Goal: Information Seeking & Learning: Learn about a topic

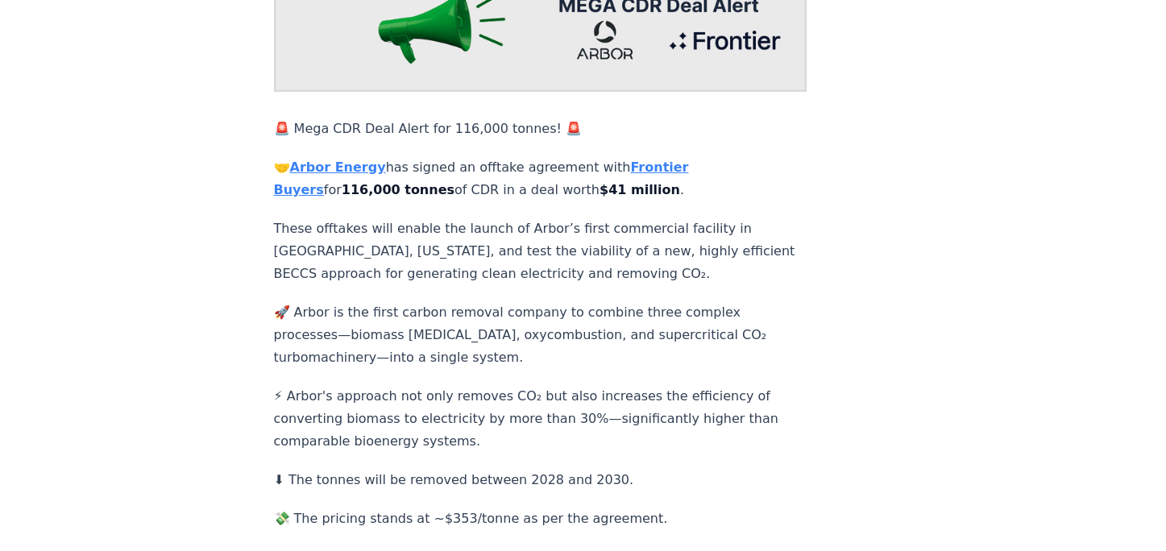
scroll to position [242, 0]
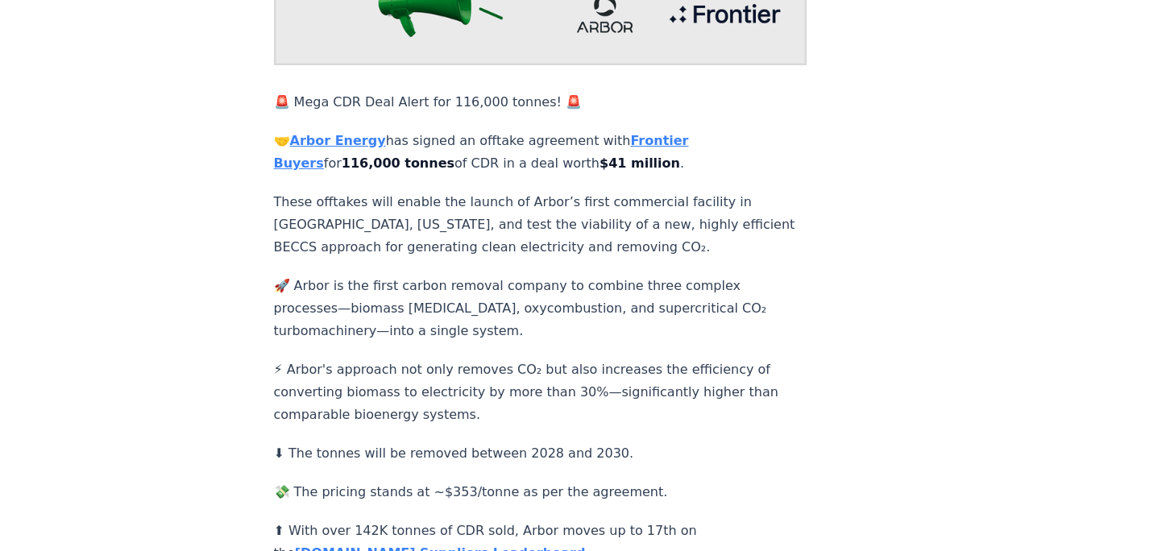
scroll to position [403, 0]
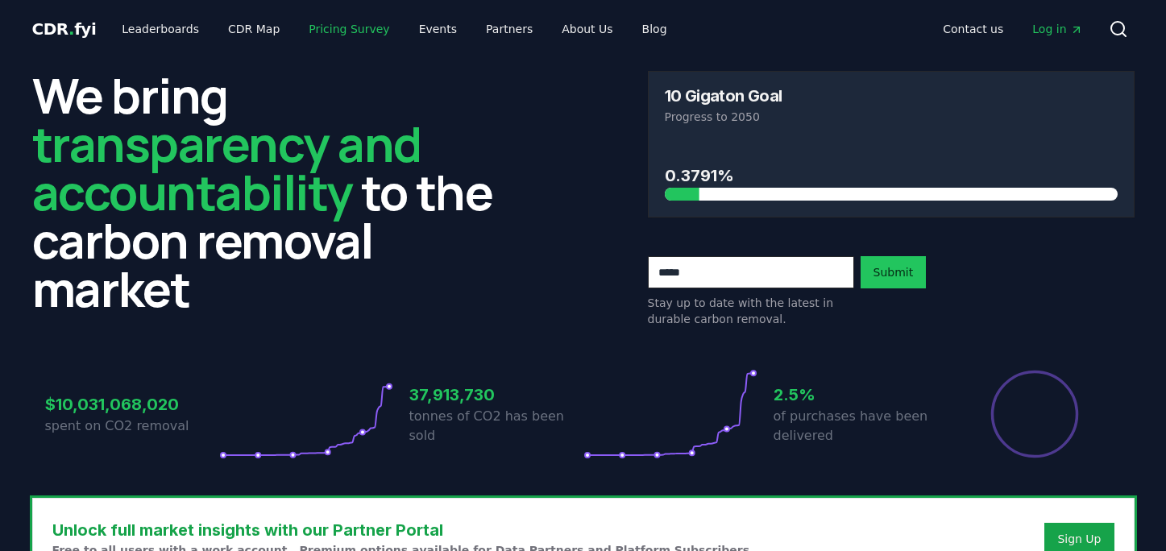
click at [333, 27] on link "Pricing Survey" at bounding box center [349, 28] width 106 height 29
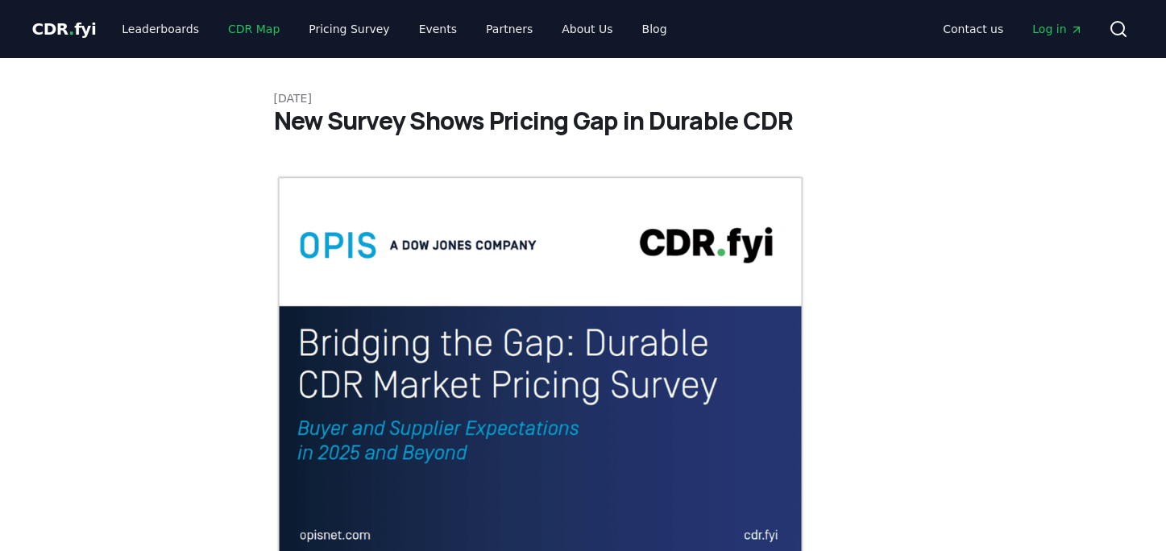
click at [246, 34] on link "CDR Map" at bounding box center [253, 28] width 77 height 29
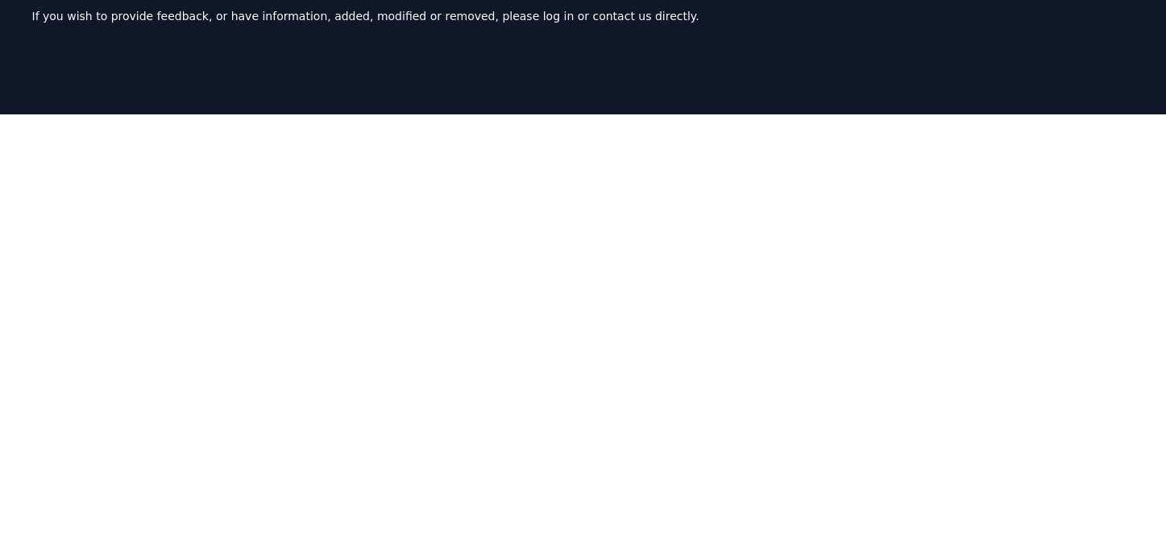
scroll to position [13, 0]
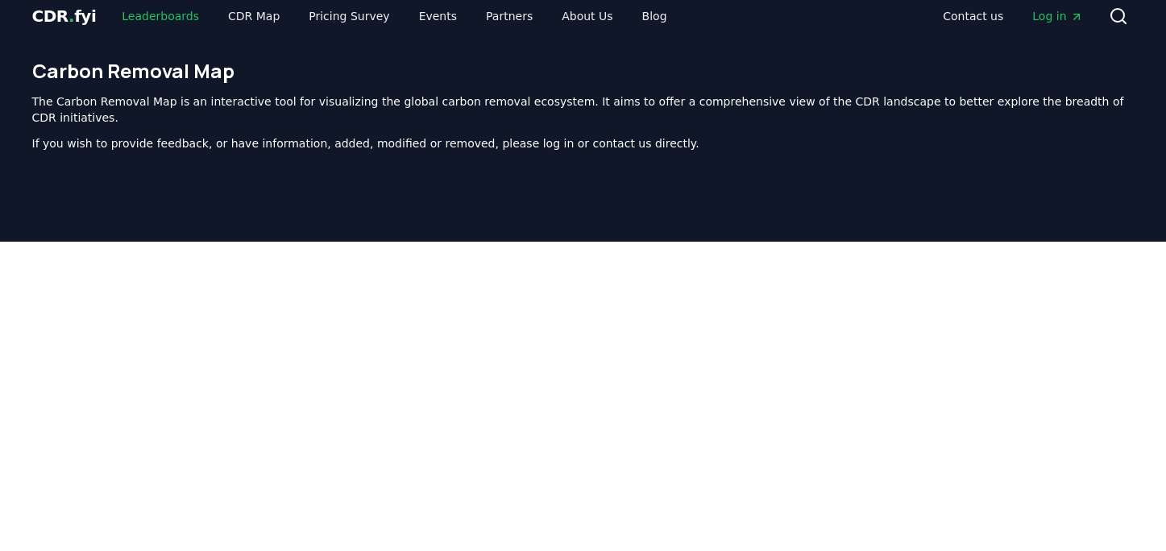
click at [146, 15] on link "Leaderboards" at bounding box center [160, 16] width 103 height 29
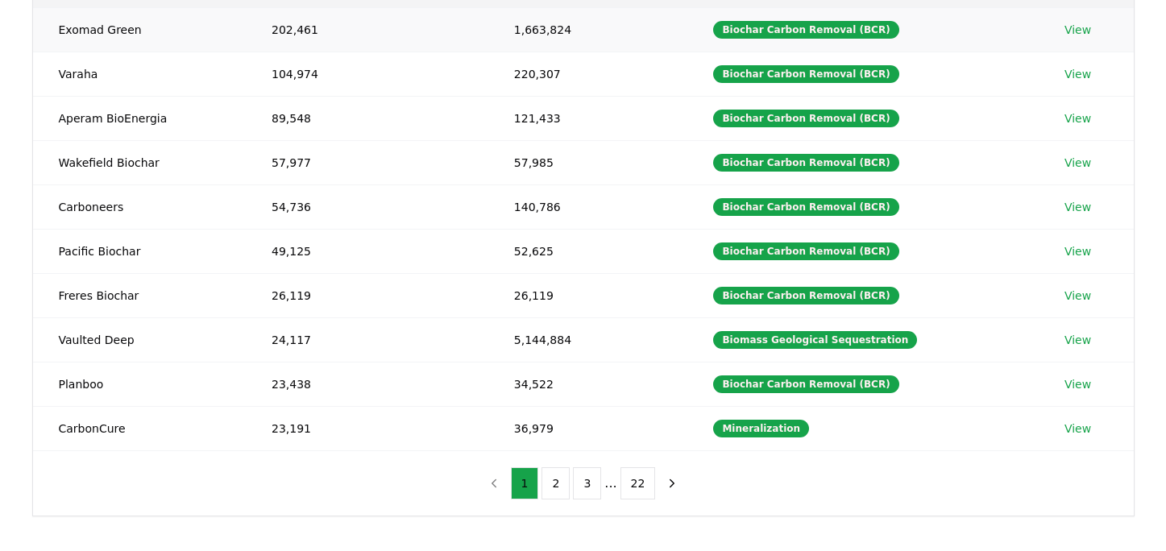
scroll to position [255, 0]
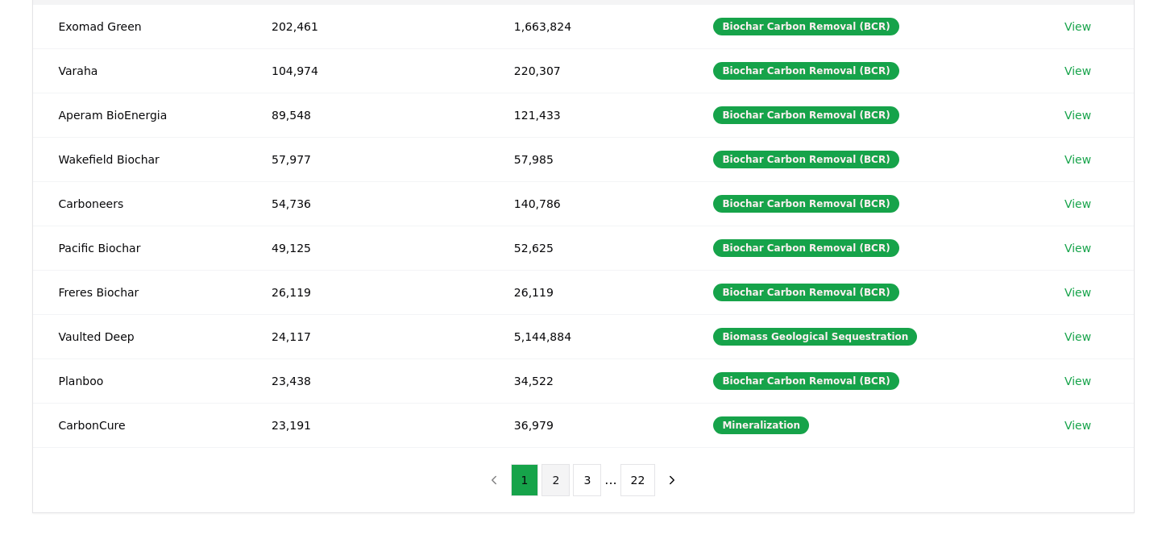
click at [553, 487] on button "2" at bounding box center [555, 480] width 28 height 32
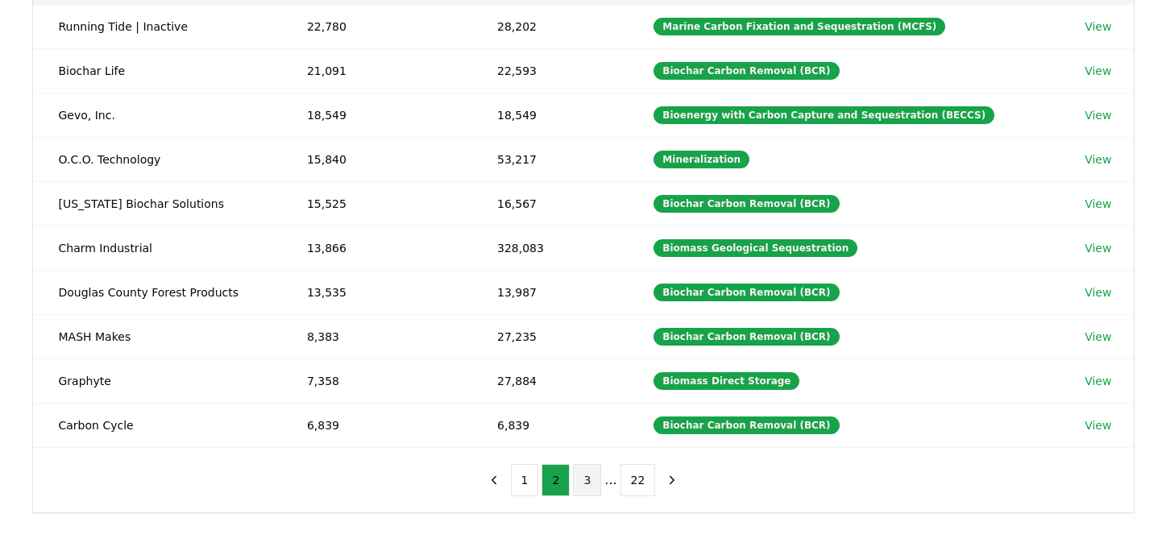
click at [594, 483] on button "3" at bounding box center [587, 480] width 28 height 32
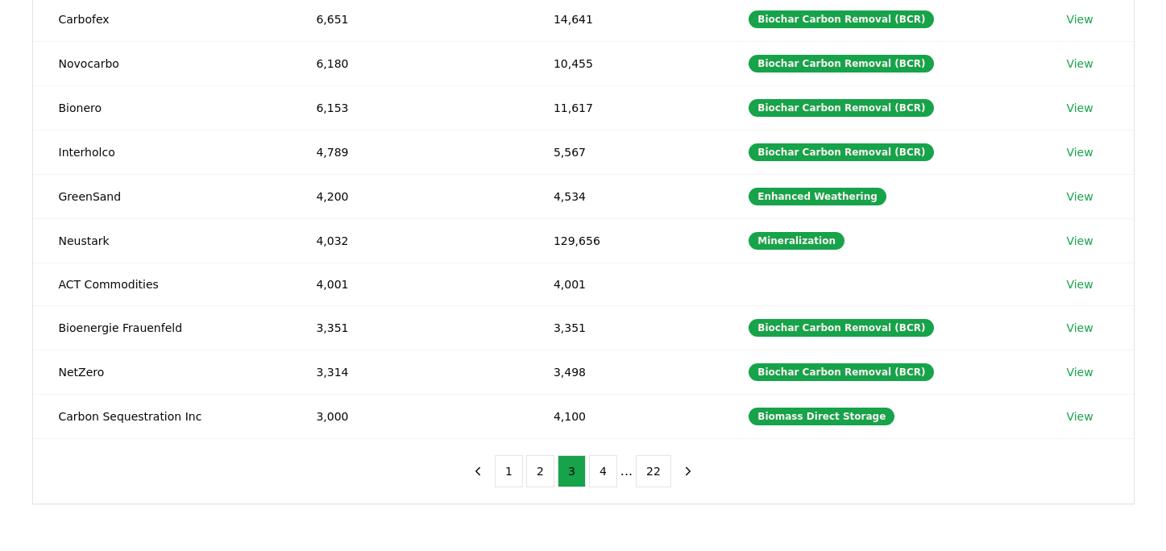
scroll to position [416, 0]
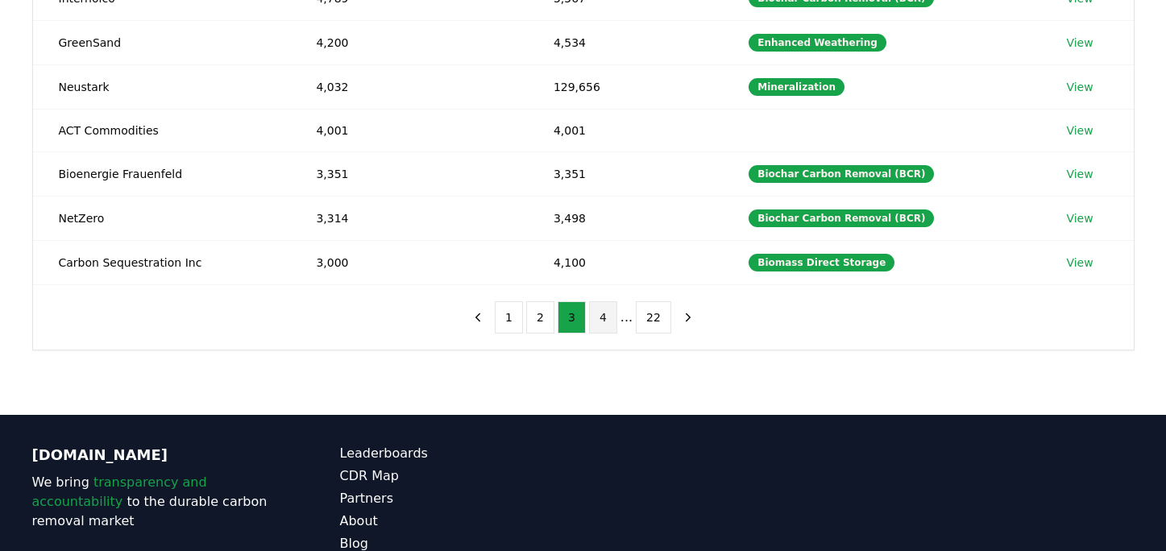
click at [604, 310] on button "4" at bounding box center [603, 317] width 28 height 32
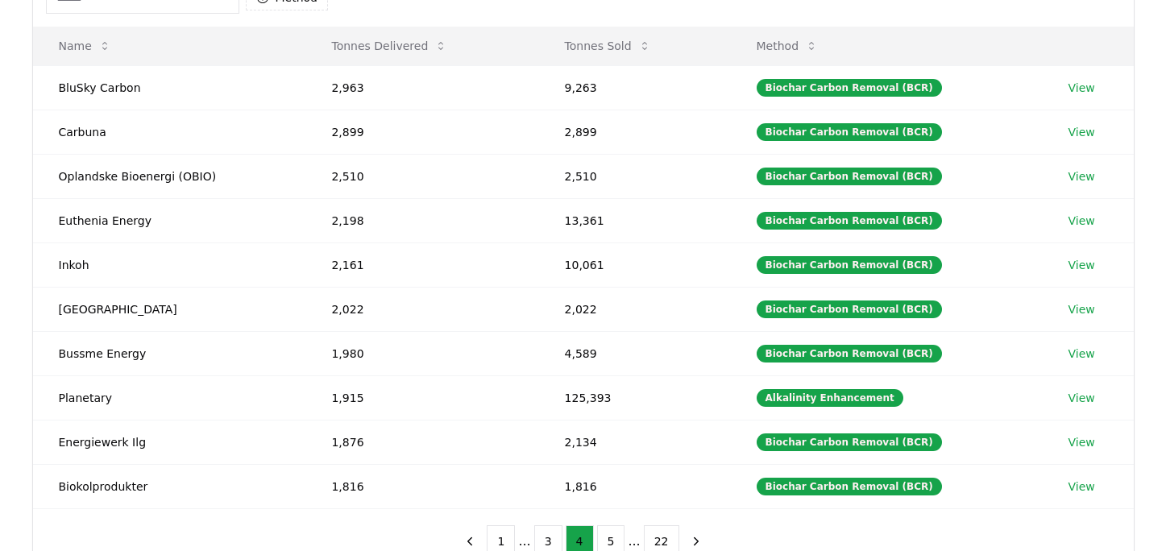
scroll to position [174, 0]
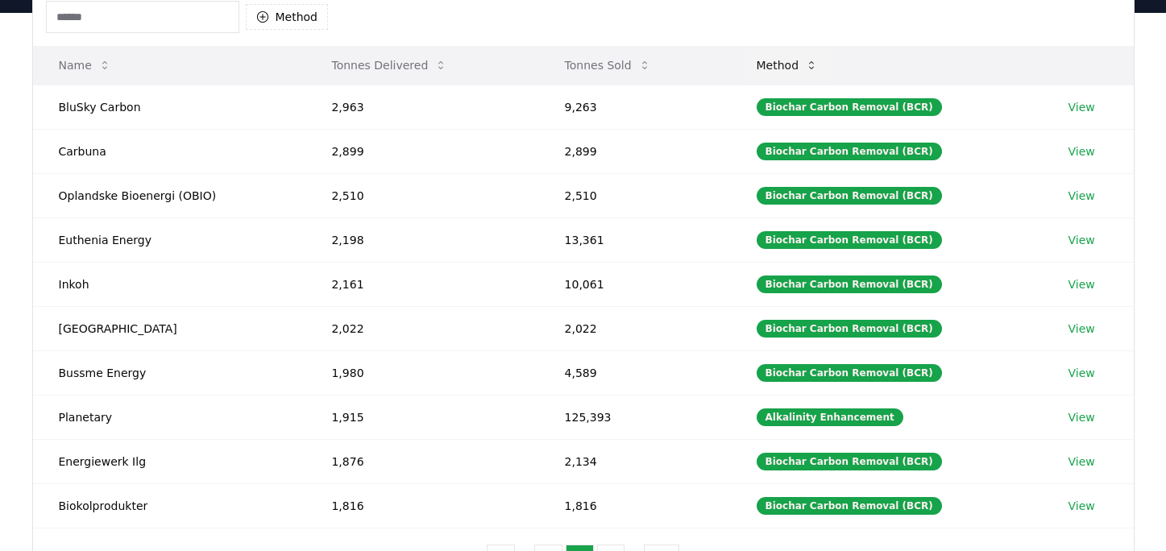
click at [818, 59] on icon at bounding box center [811, 65] width 13 height 13
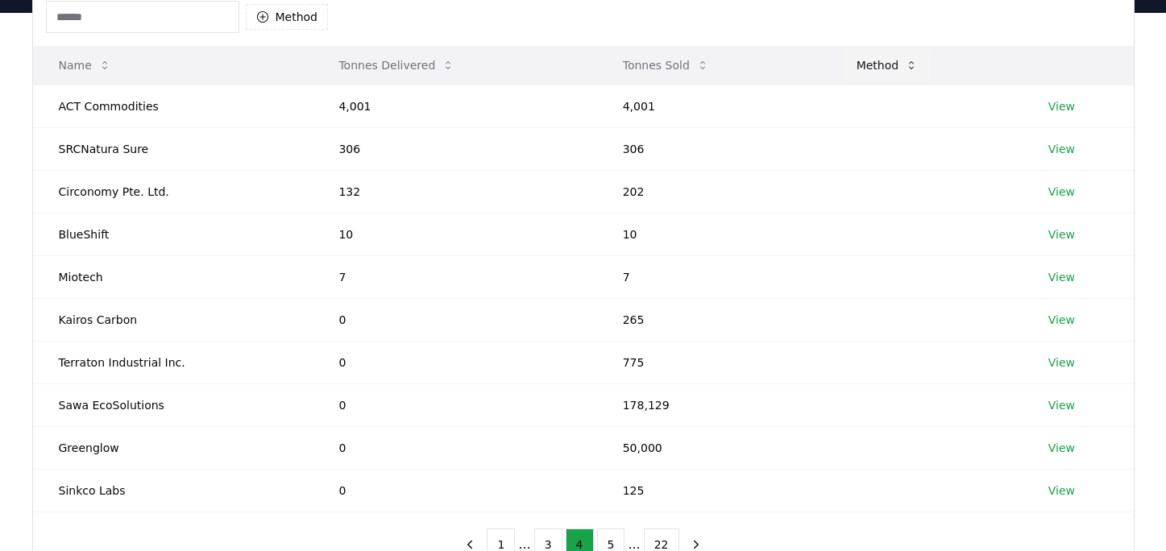
click at [883, 64] on button "Method" at bounding box center [887, 65] width 88 height 32
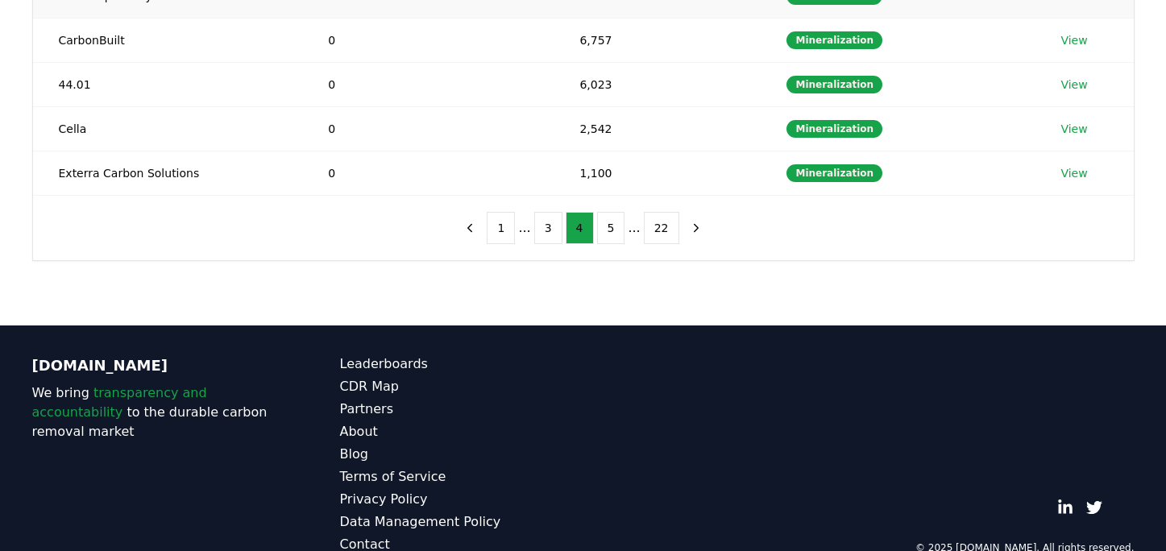
scroll to position [539, 0]
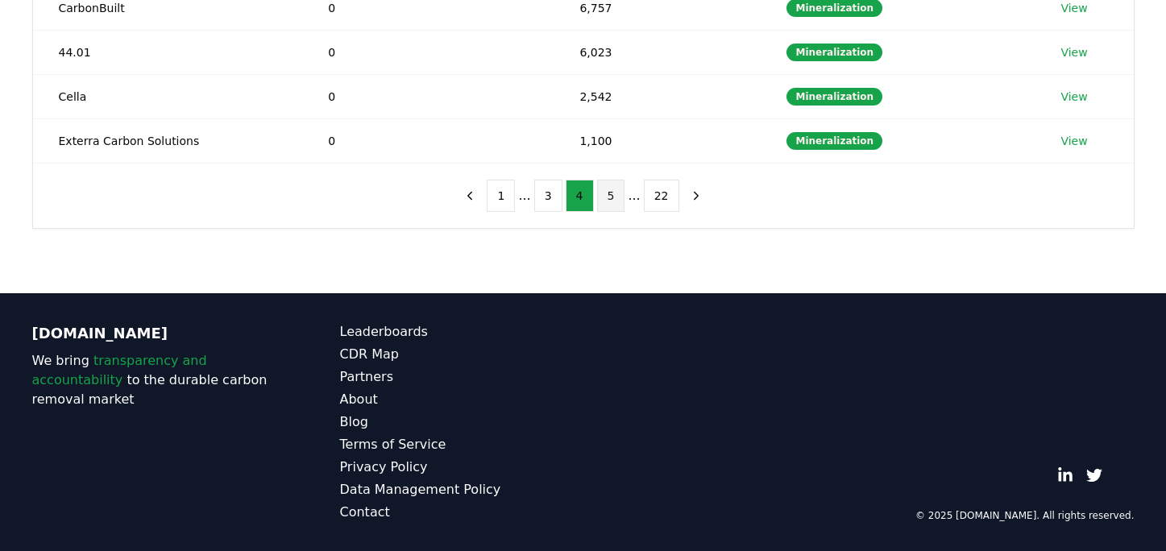
click at [618, 189] on button "5" at bounding box center [611, 196] width 28 height 32
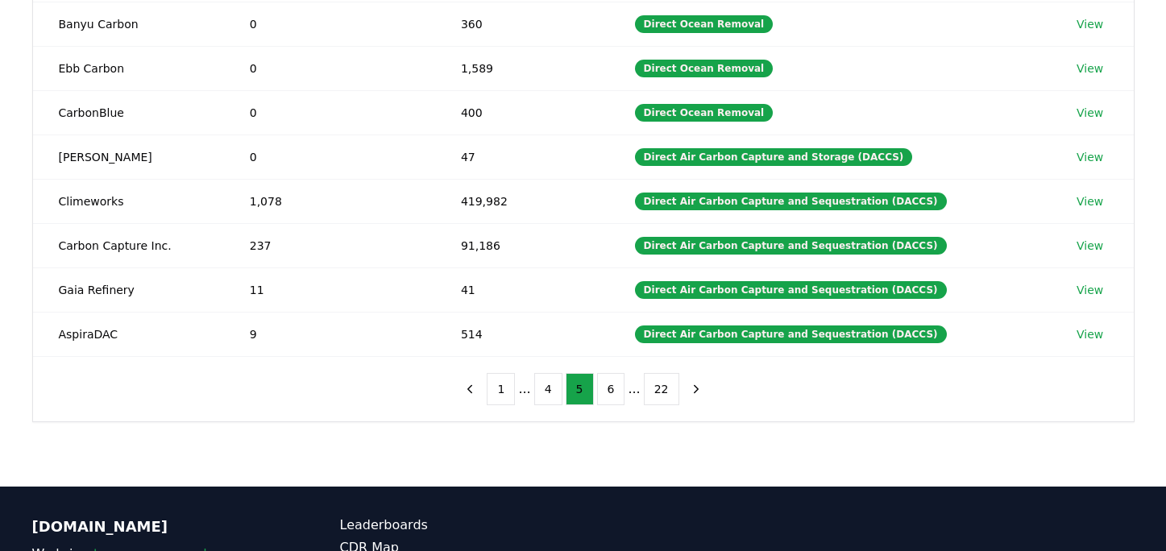
scroll to position [297, 0]
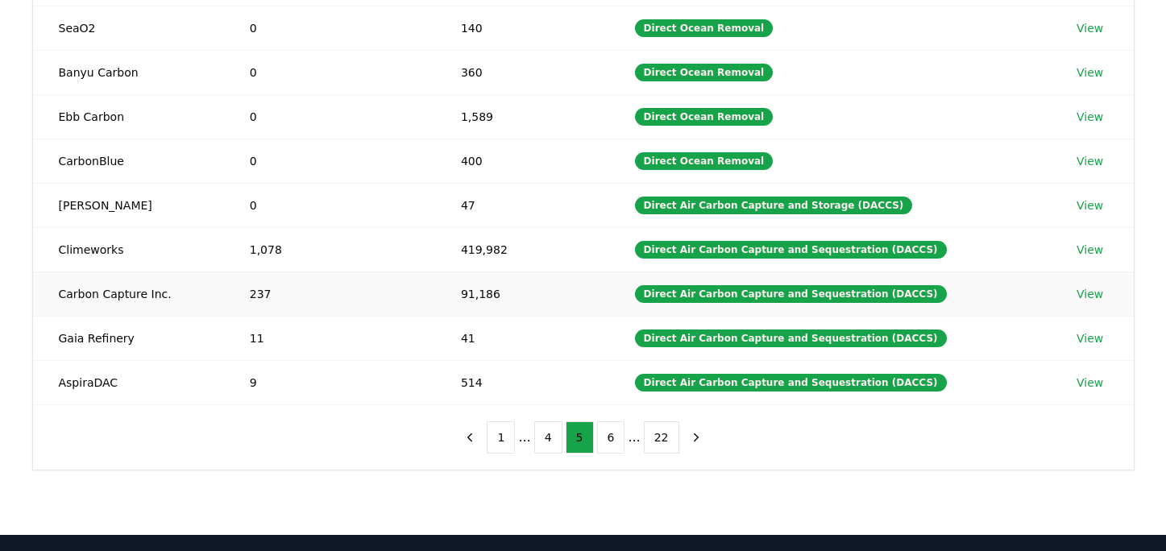
click at [1076, 292] on link "View" at bounding box center [1089, 294] width 27 height 16
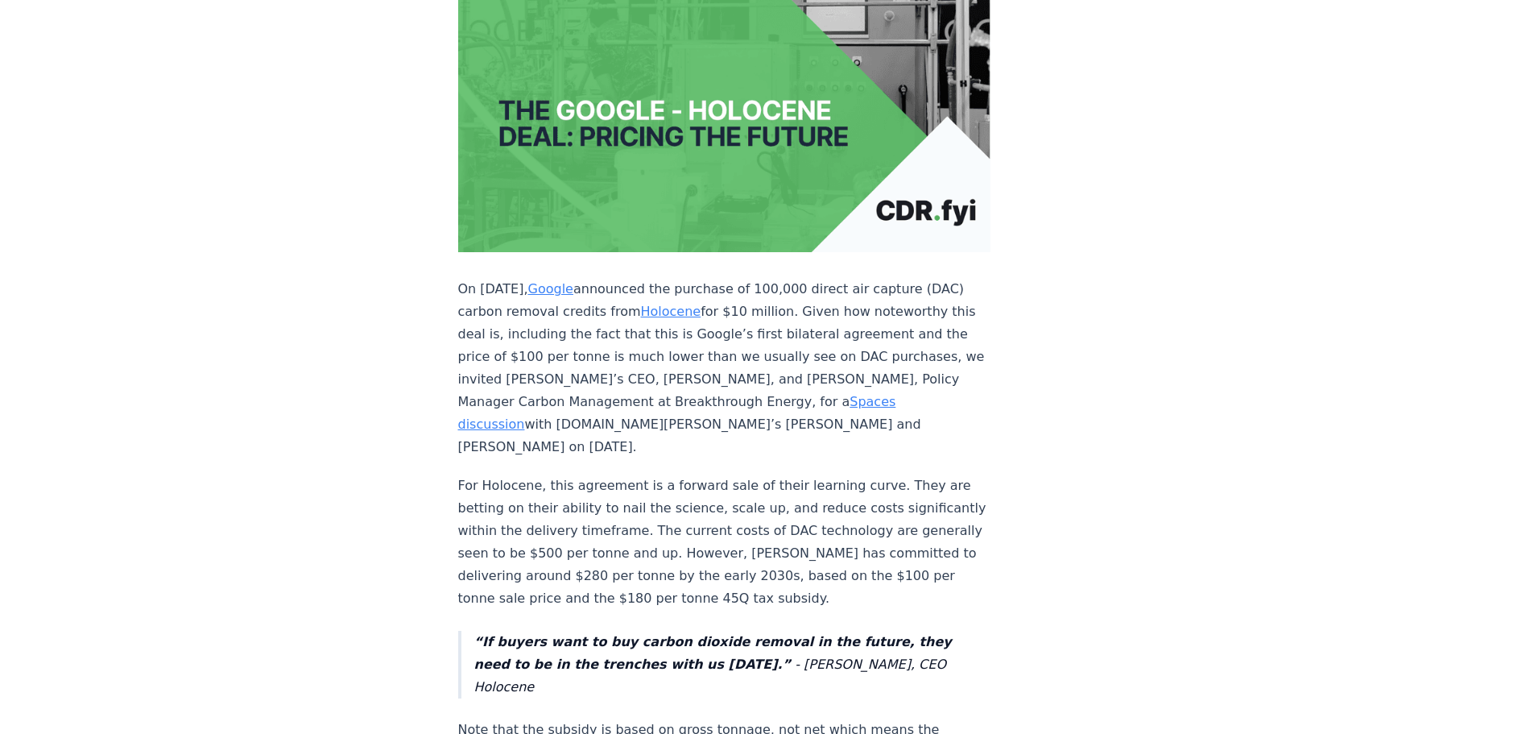
scroll to position [322, 0]
drag, startPoint x: 578, startPoint y: 305, endPoint x: 742, endPoint y: 316, distance: 163.8
click at [742, 316] on p "On Sep 10, 2024, Google announced the purchase of 100,000 direct air capture (D…" at bounding box center [724, 367] width 533 height 180
click at [752, 337] on p "On Sep 10, 2024, Google announced the purchase of 100,000 direct air capture (D…" at bounding box center [724, 367] width 533 height 180
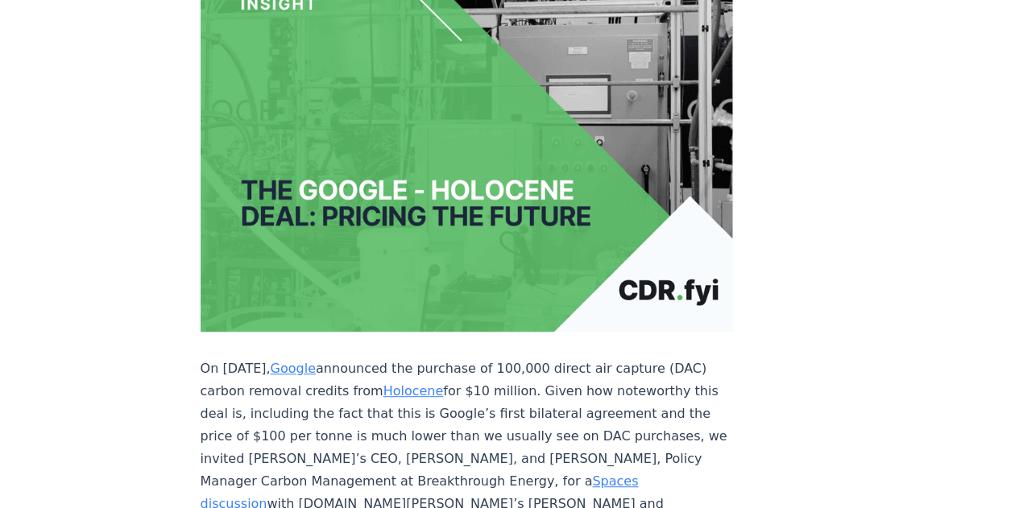
scroll to position [0, 0]
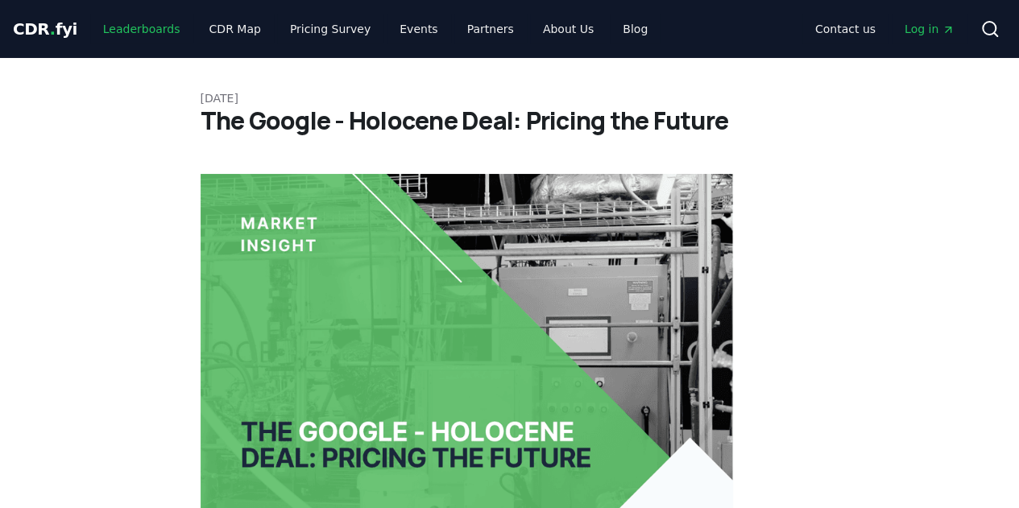
click at [168, 23] on link "Leaderboards" at bounding box center [141, 28] width 103 height 29
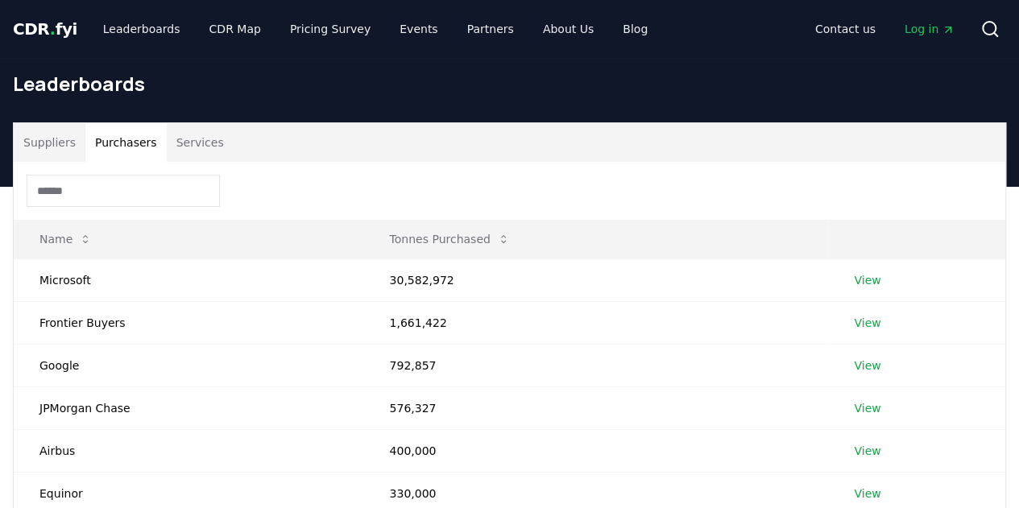
click at [139, 142] on button "Purchasers" at bounding box center [125, 142] width 81 height 39
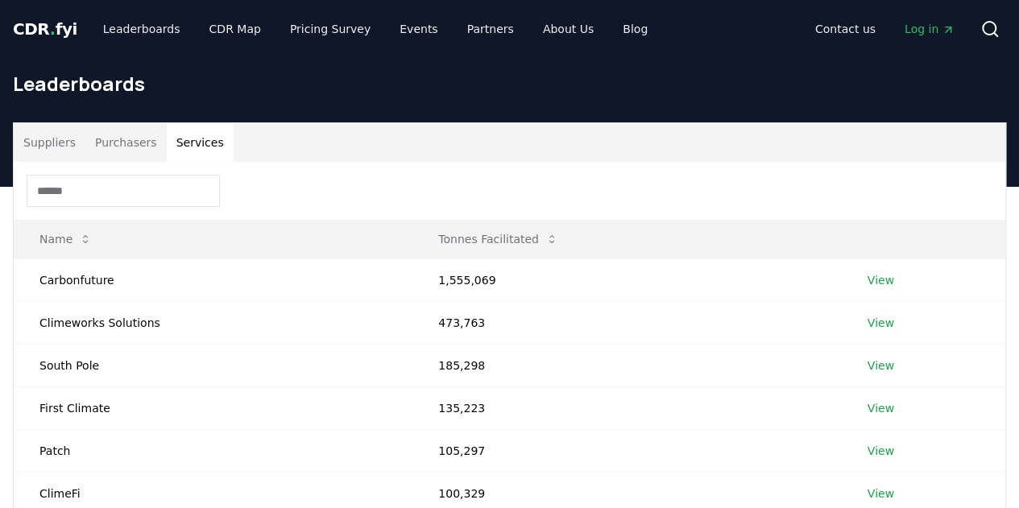
click at [190, 141] on button "Services" at bounding box center [200, 142] width 67 height 39
click at [69, 141] on button "Suppliers" at bounding box center [50, 142] width 72 height 39
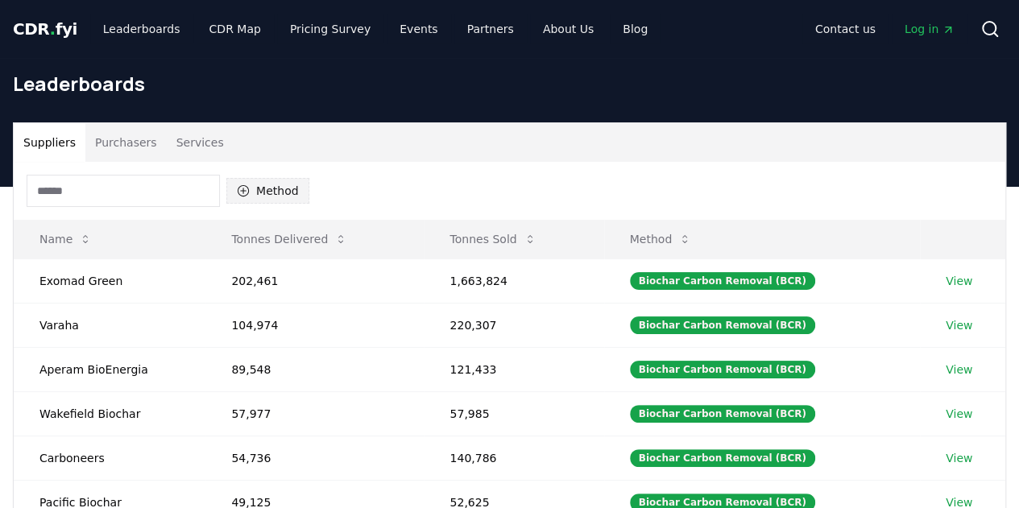
click at [294, 188] on button "Method" at bounding box center [267, 191] width 83 height 26
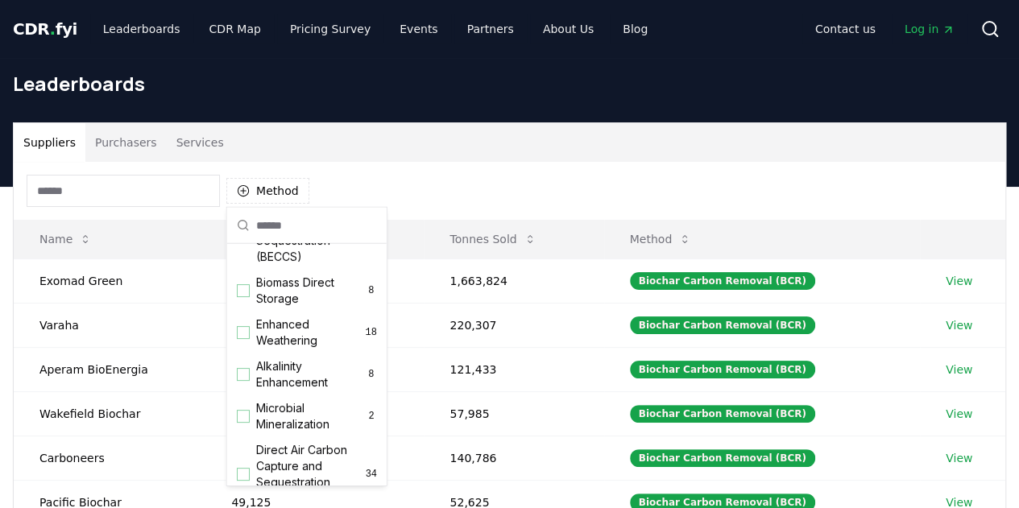
scroll to position [519, 0]
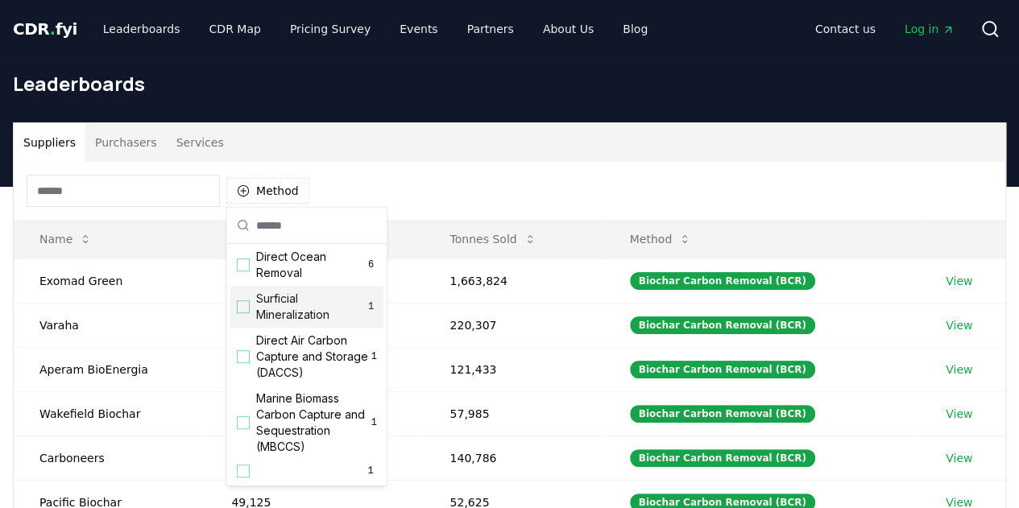
click at [437, 141] on div "Suppliers Purchasers Services" at bounding box center [510, 142] width 992 height 39
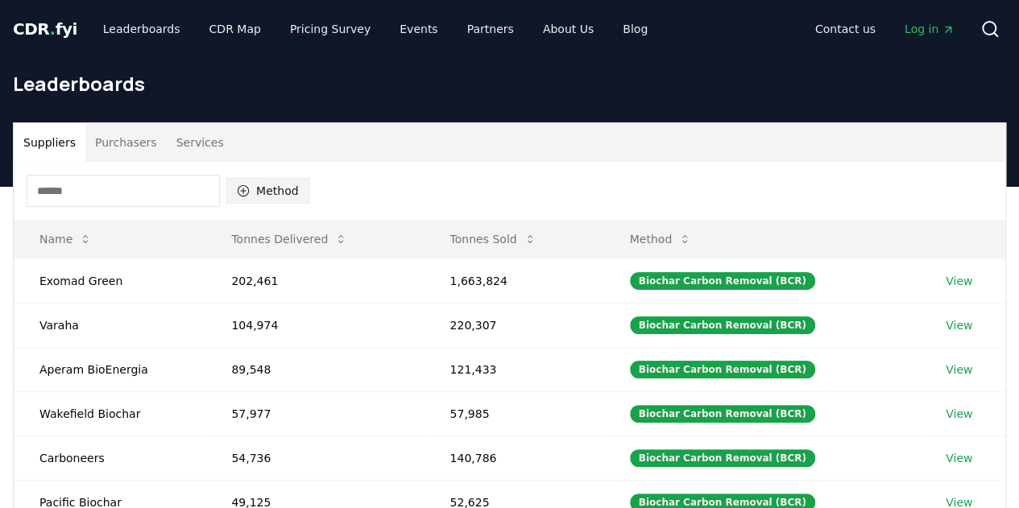
click at [283, 196] on button "Method" at bounding box center [267, 191] width 83 height 26
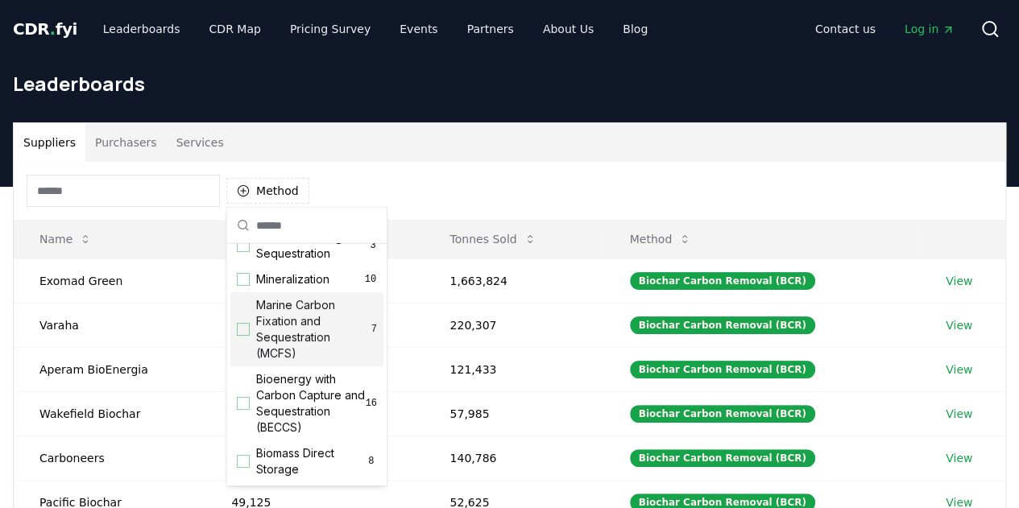
scroll to position [0, 0]
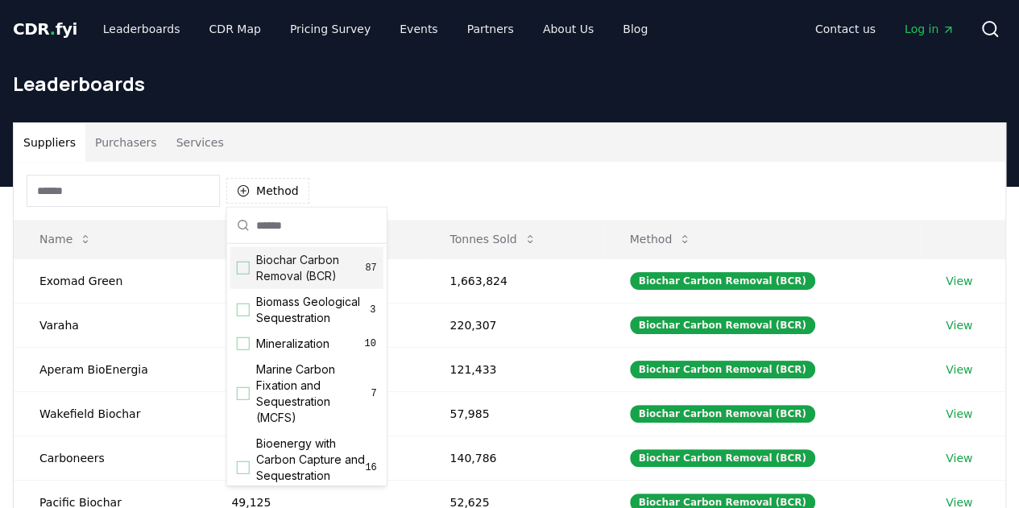
click at [461, 175] on div "Method" at bounding box center [510, 191] width 992 height 58
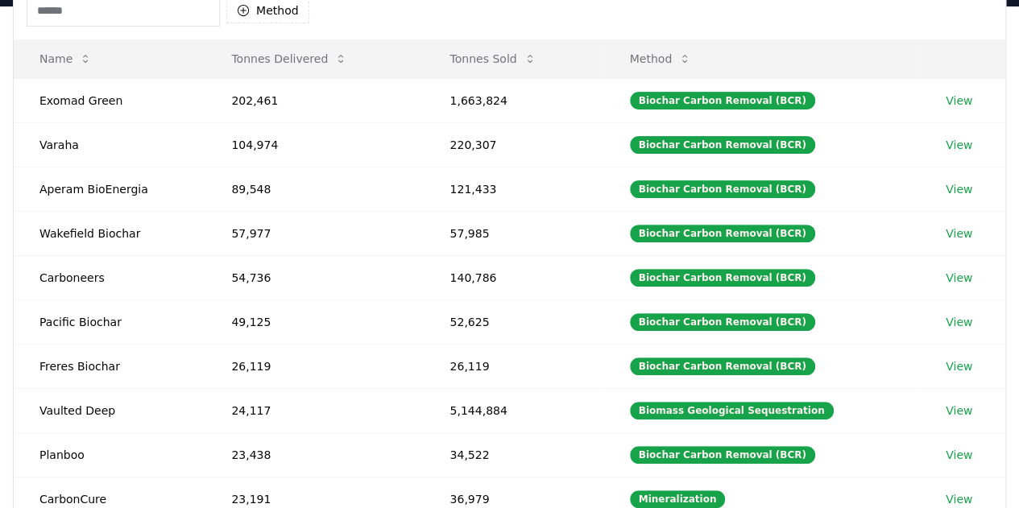
scroll to position [181, 0]
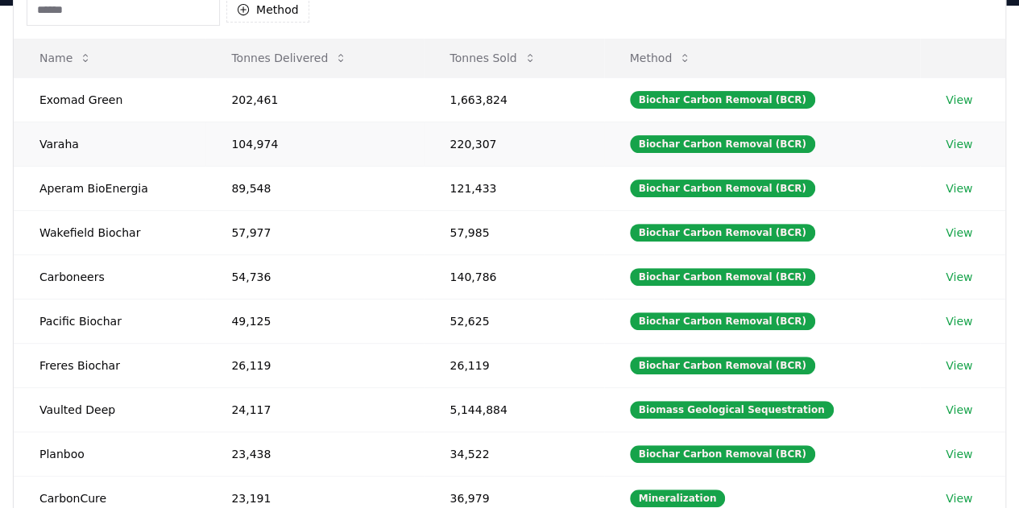
click at [957, 147] on link "View" at bounding box center [959, 144] width 27 height 16
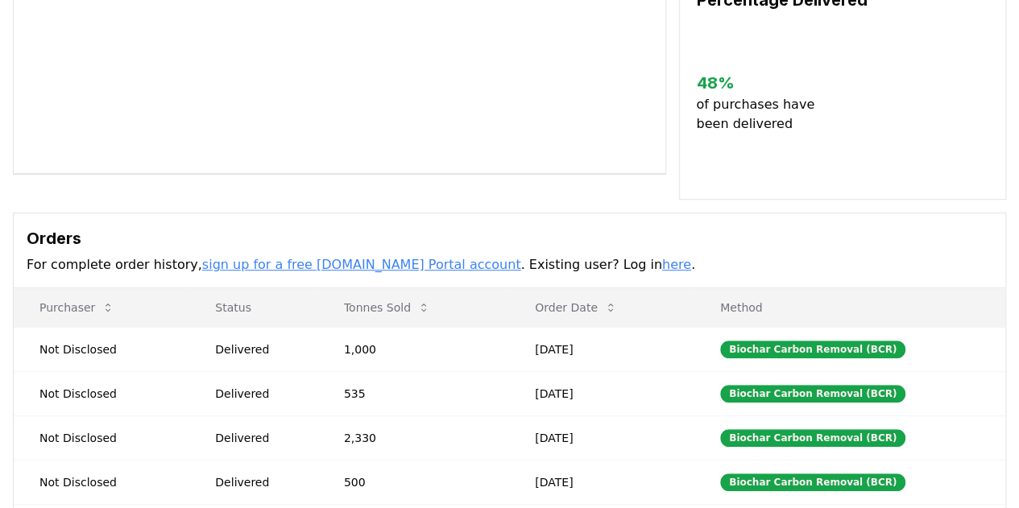
scroll to position [273, 0]
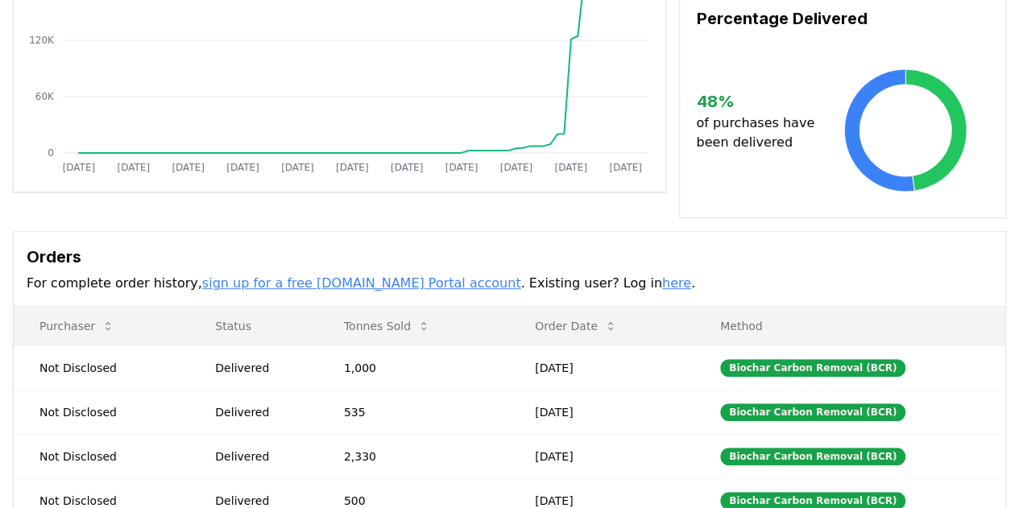
click at [366, 275] on link "sign up for a free CDR.fyi Portal account" at bounding box center [361, 282] width 319 height 15
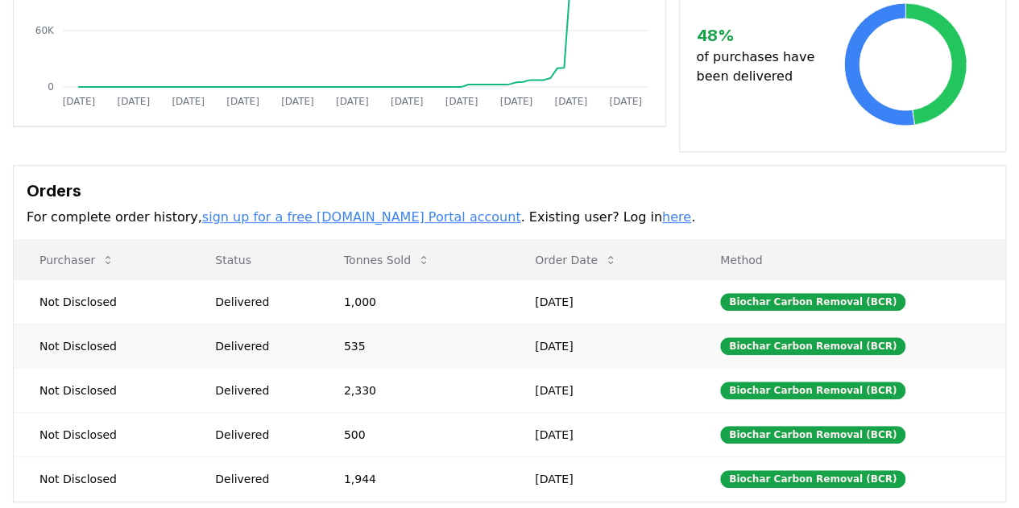
scroll to position [0, 0]
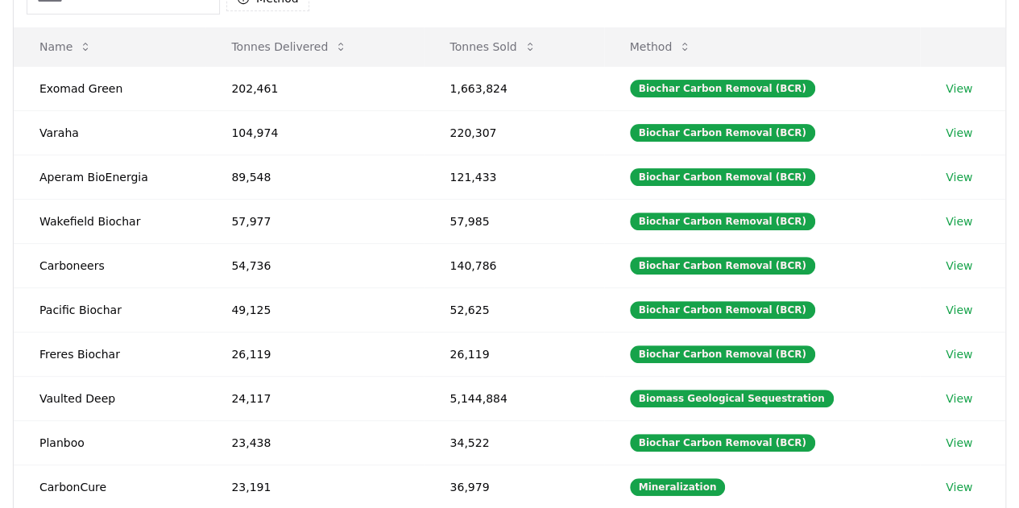
scroll to position [193, 0]
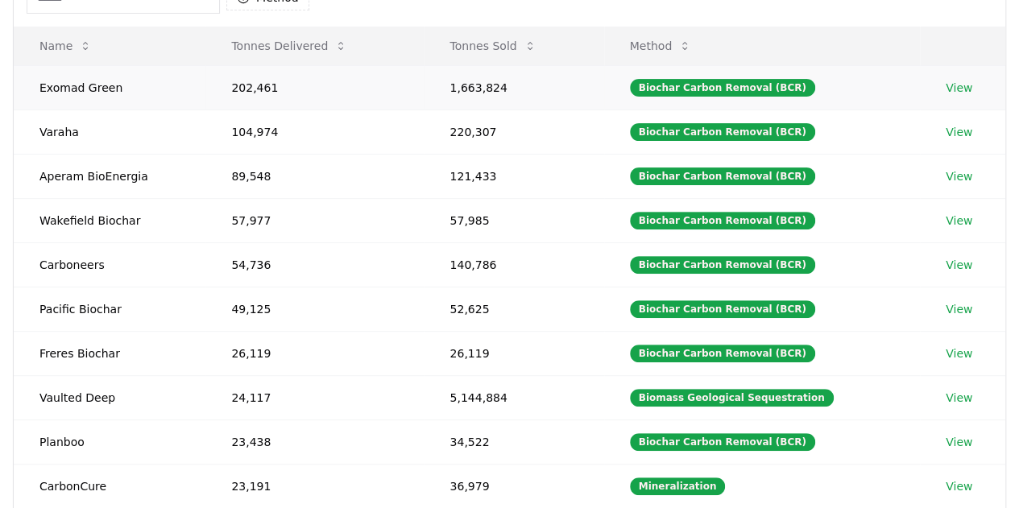
click at [963, 90] on link "View" at bounding box center [959, 88] width 27 height 16
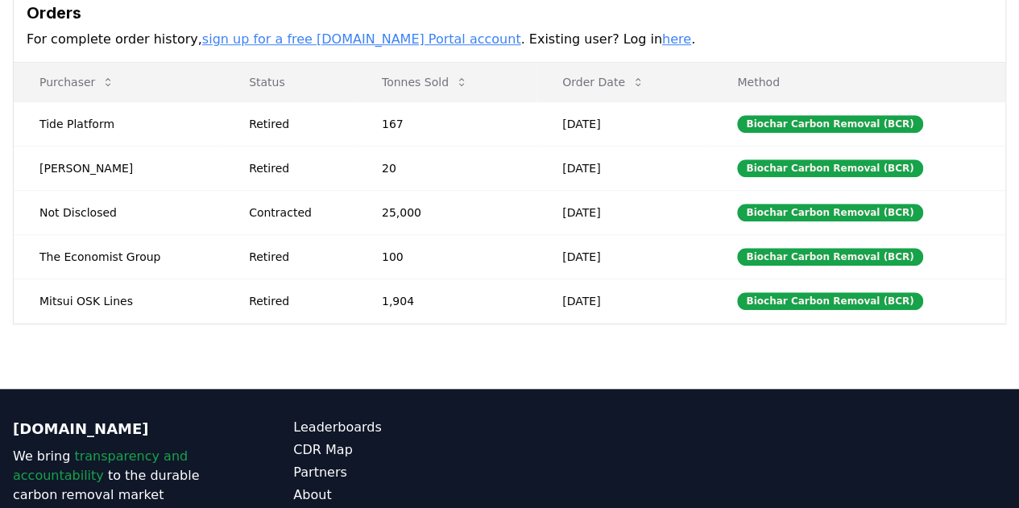
scroll to position [537, 0]
